Goal: Find specific page/section: Find specific page/section

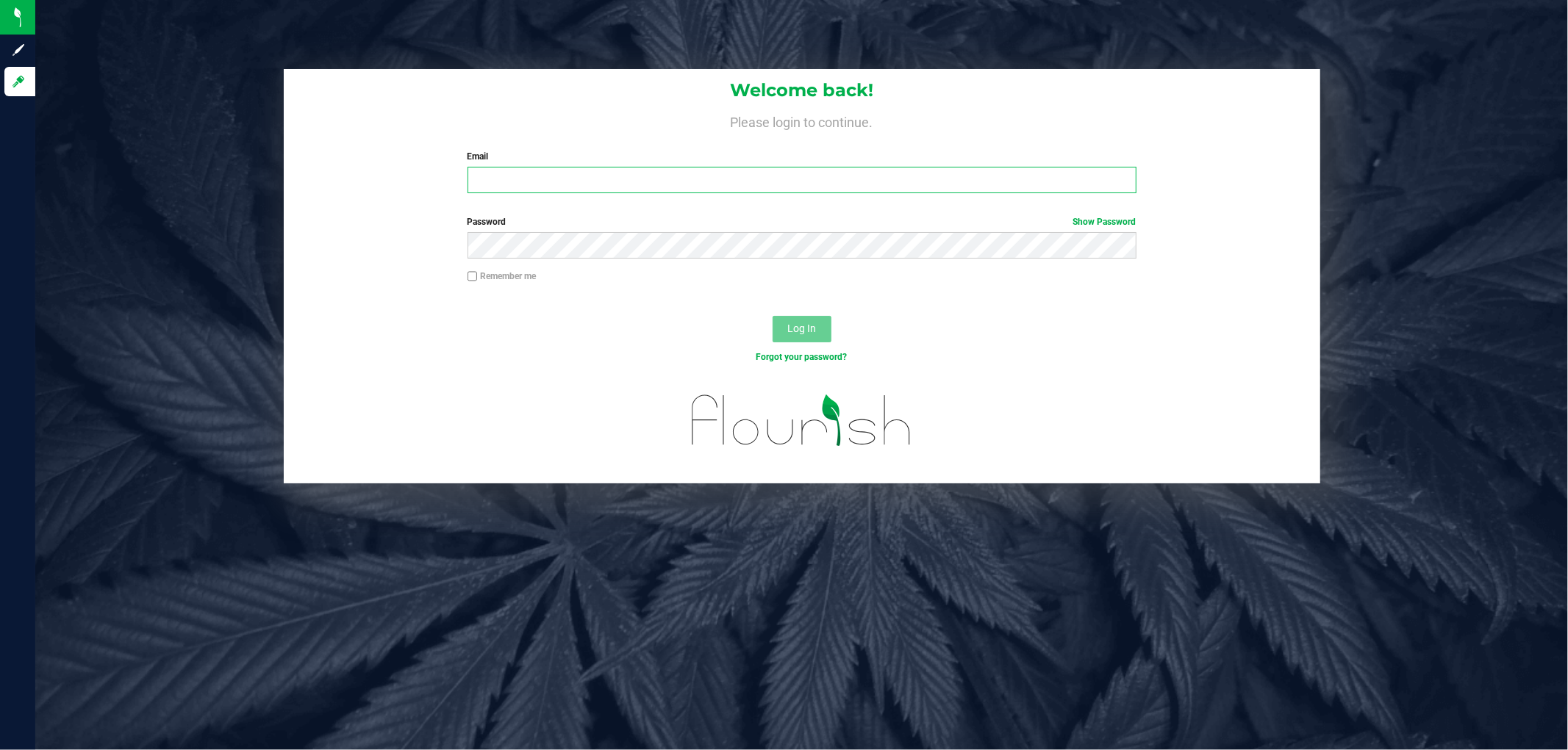
click at [699, 184] on input "Email" at bounding box center [802, 180] width 669 height 26
type input "[EMAIL_ADDRESS][DOMAIN_NAME]"
click at [773, 316] on button "Log In" at bounding box center [802, 329] width 59 height 26
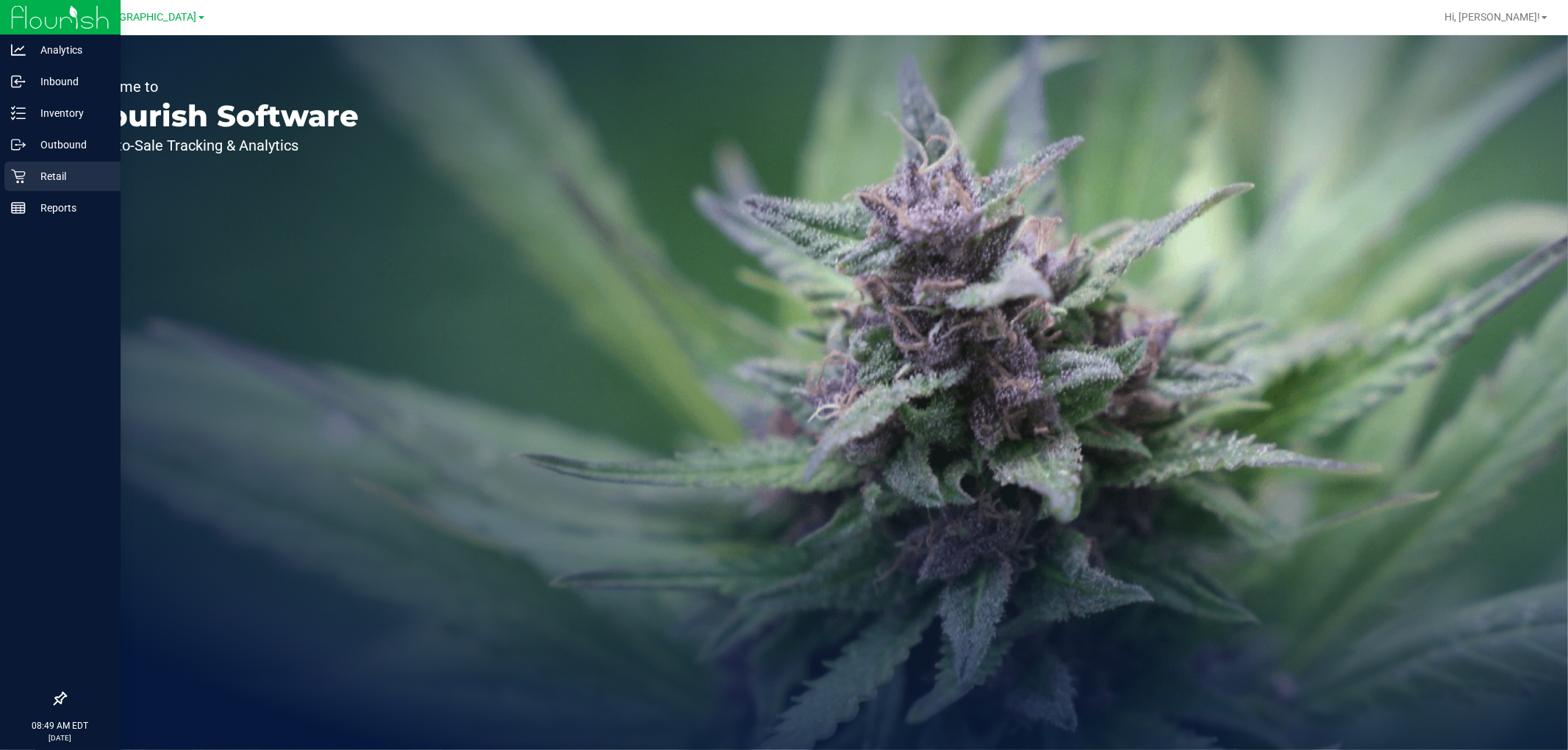
click at [53, 174] on p "Retail" at bounding box center [69, 176] width 88 height 18
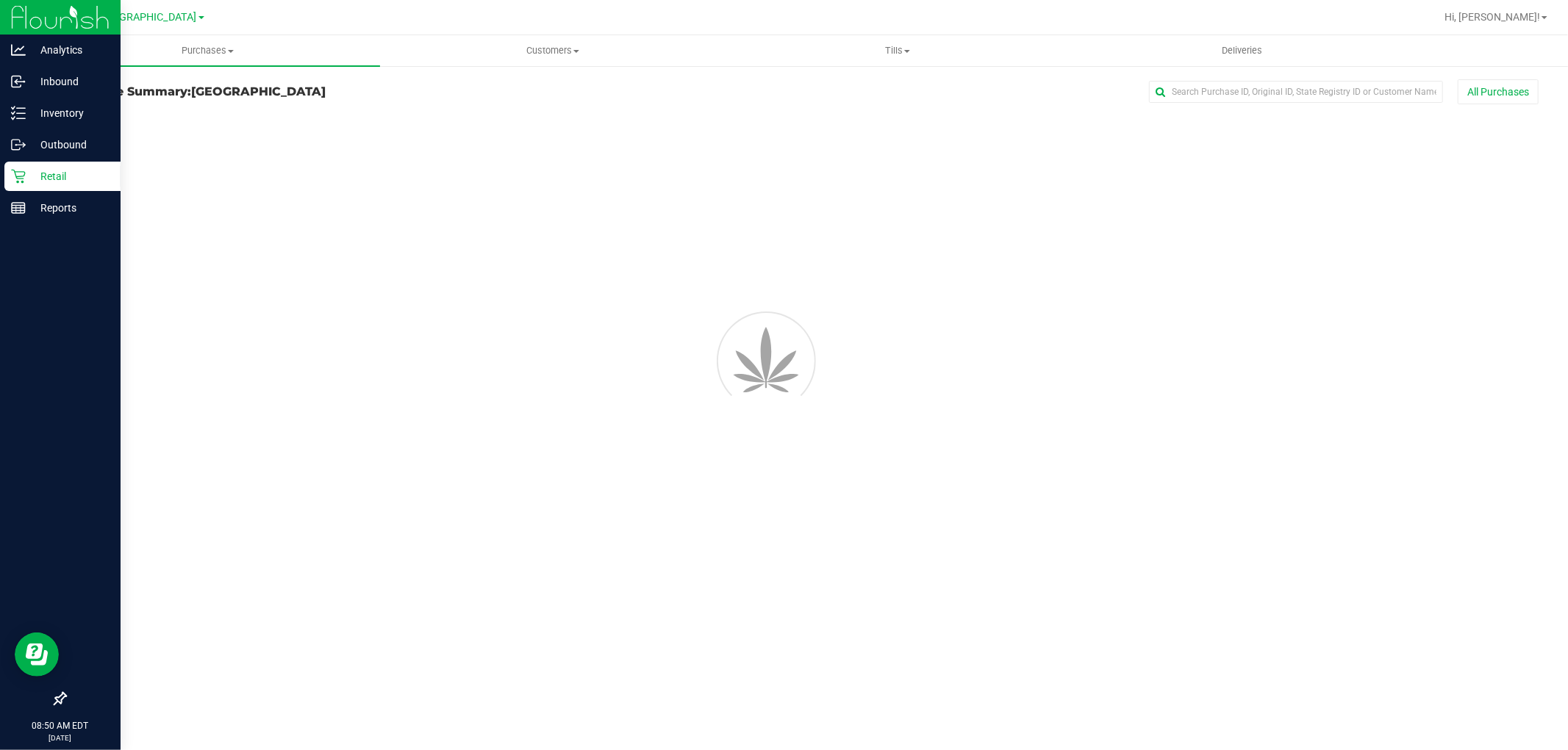
click at [64, 185] on div "Retail" at bounding box center [63, 176] width 116 height 29
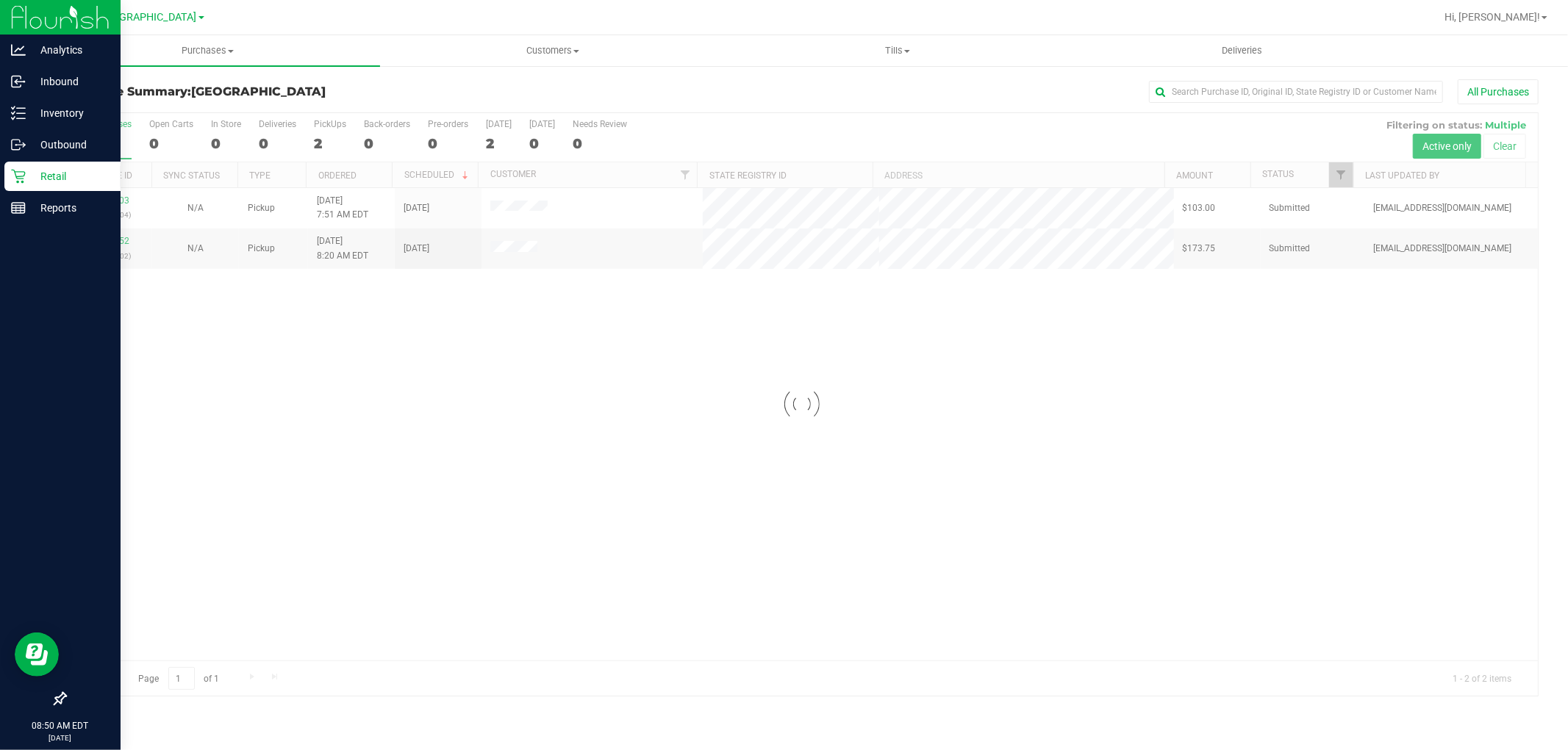
click at [53, 169] on p "Retail" at bounding box center [69, 176] width 88 height 18
